Goal: Navigation & Orientation: Find specific page/section

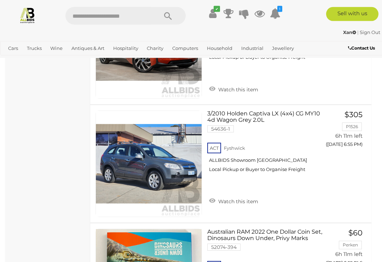
scroll to position [3569, 0]
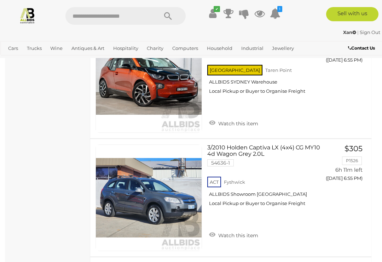
scroll to position [3513, 0]
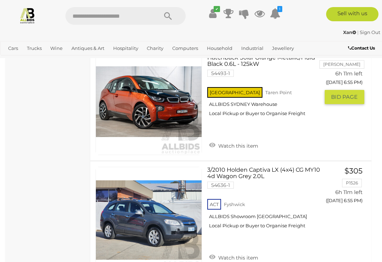
click at [117, 83] on link at bounding box center [148, 101] width 106 height 106
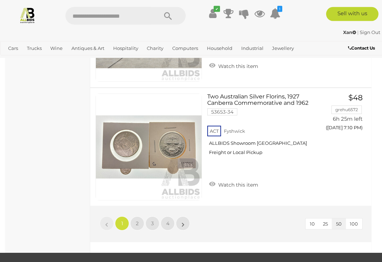
scroll to position [5949, 0]
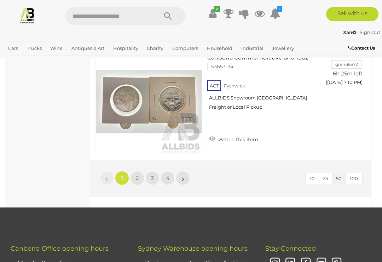
click at [139, 171] on link "2" at bounding box center [137, 178] width 14 height 14
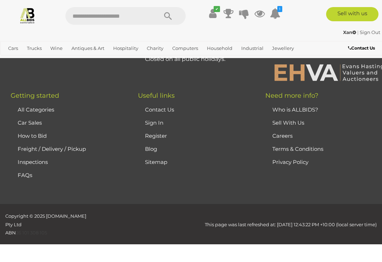
scroll to position [37, 0]
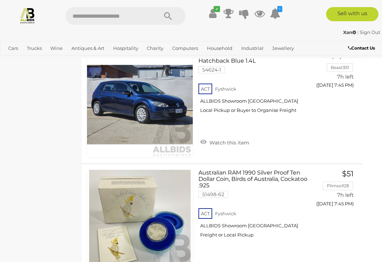
scroll to position [5237, 9]
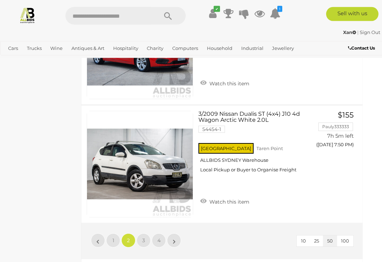
scroll to position [5890, 9]
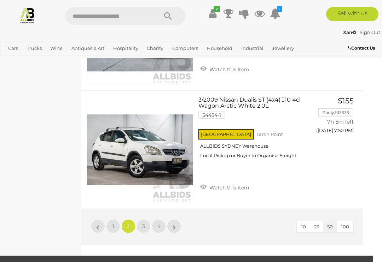
click at [143, 223] on span "3" at bounding box center [143, 226] width 3 height 6
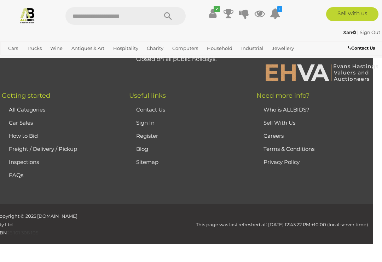
scroll to position [37, 0]
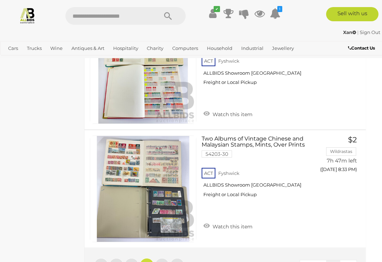
scroll to position [5922, 6]
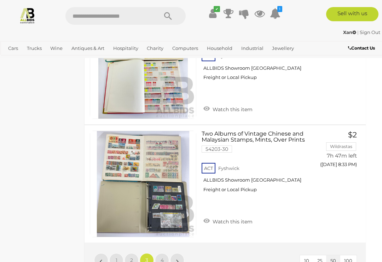
click at [167, 253] on link "4" at bounding box center [162, 260] width 14 height 14
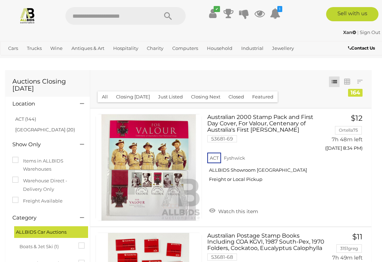
scroll to position [48, 0]
